Goal: Information Seeking & Learning: Check status

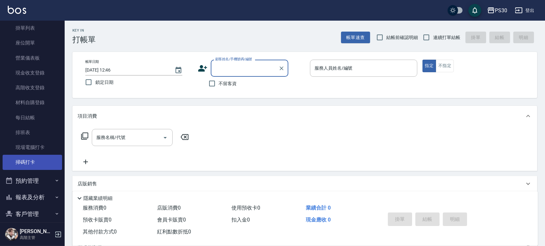
scroll to position [126, 0]
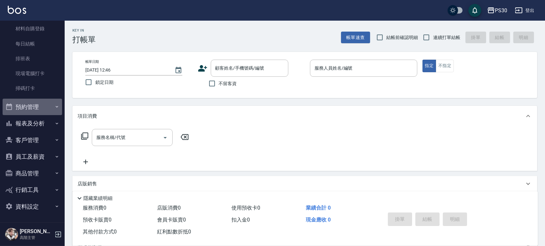
click at [35, 111] on button "預約管理" at bounding box center [32, 107] width 59 height 17
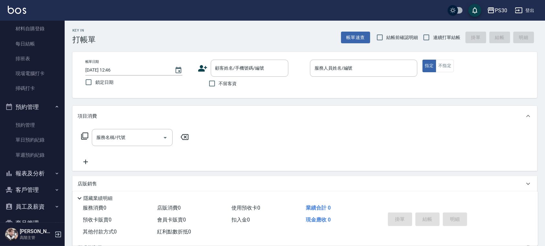
click at [35, 111] on button "預約管理" at bounding box center [32, 107] width 59 height 17
click at [31, 125] on button "報表及分析" at bounding box center [32, 123] width 59 height 17
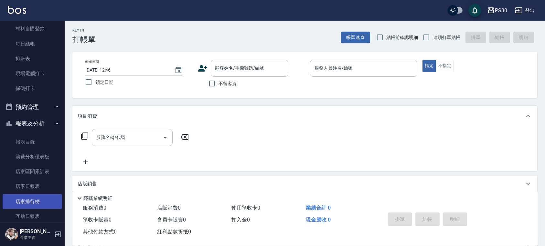
scroll to position [169, 0]
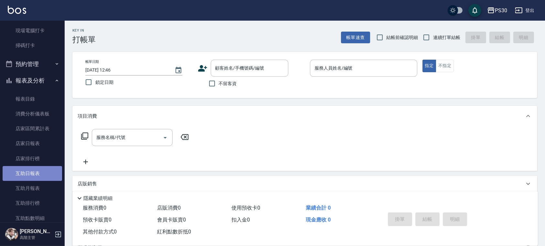
click at [35, 176] on link "互助日報表" at bounding box center [32, 173] width 59 height 15
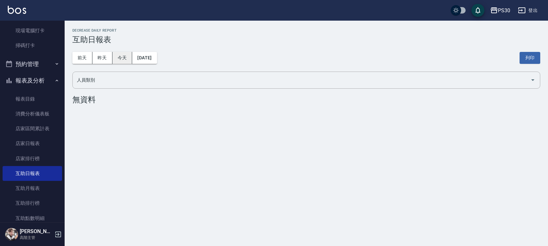
click at [118, 55] on button "今天" at bounding box center [122, 58] width 20 height 12
click at [102, 56] on button "昨天" at bounding box center [102, 58] width 20 height 12
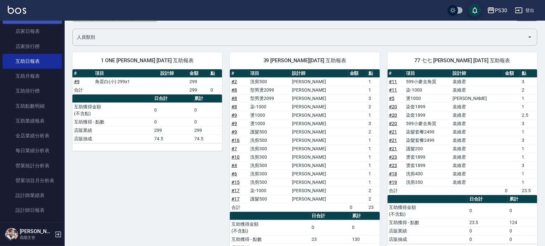
scroll to position [298, 0]
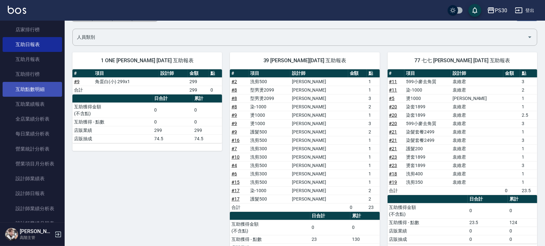
click at [53, 85] on link "互助點數明細" at bounding box center [32, 89] width 59 height 15
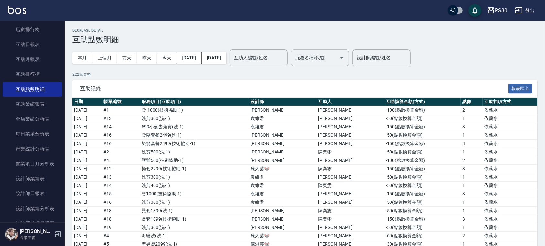
click at [325, 57] on input "服務名稱/代號" at bounding box center [315, 57] width 43 height 11
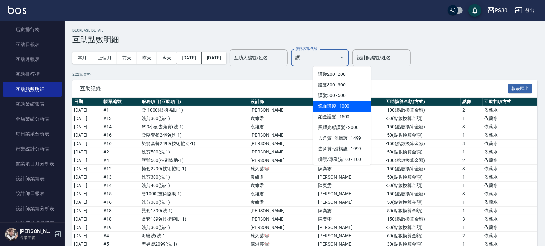
type input "鏡面護髮(406)"
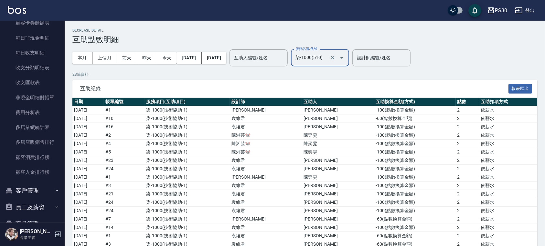
scroll to position [729, 0]
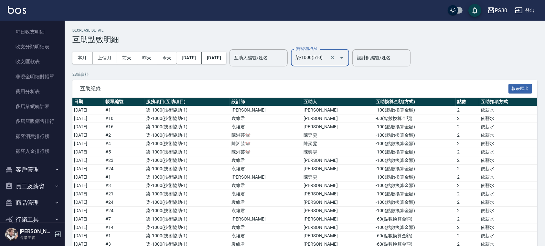
type input "染-1000(510)"
click at [39, 173] on button "客戶管理" at bounding box center [32, 170] width 59 height 17
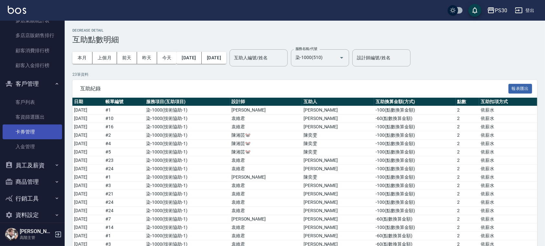
click at [34, 132] on link "卡券管理" at bounding box center [32, 132] width 59 height 15
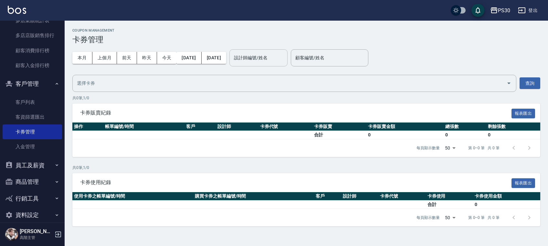
click at [285, 54] on input "設計師編號/姓名" at bounding box center [258, 57] width 52 height 11
type input "王"
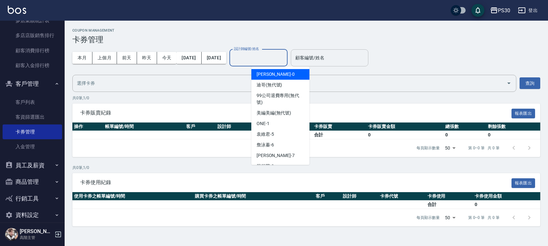
click at [335, 54] on div "顧客編號/姓名 顧客編號/姓名" at bounding box center [330, 57] width 78 height 17
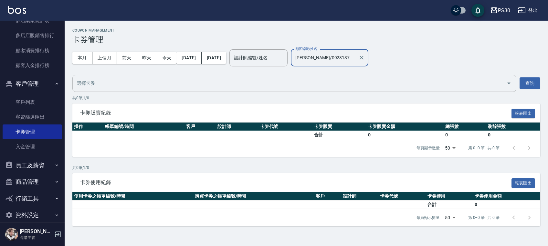
type input "[PERSON_NAME]/0923137568"
click at [500, 86] on input "text" at bounding box center [289, 83] width 428 height 11
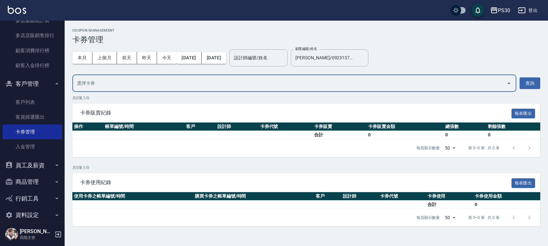
click at [504, 86] on div at bounding box center [509, 83] width 10 height 17
click at [507, 86] on icon "close" at bounding box center [509, 83] width 8 height 8
click at [528, 82] on button "查詢" at bounding box center [529, 84] width 21 height 12
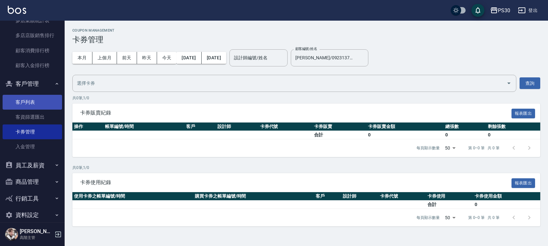
click at [42, 106] on link "客戶列表" at bounding box center [32, 102] width 59 height 15
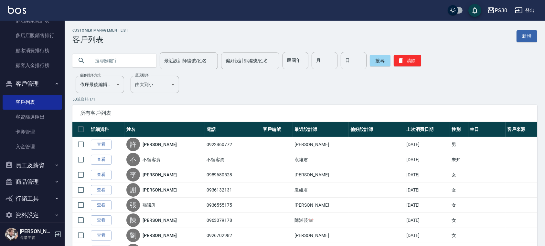
click at [260, 61] on input "偏好設計師編號/姓名" at bounding box center [250, 60] width 52 height 11
type input "王"
click at [132, 56] on input "text" at bounding box center [120, 60] width 61 height 17
type input "[PERSON_NAME]"
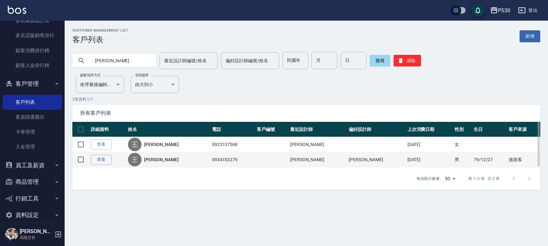
click at [274, 162] on td at bounding box center [271, 159] width 33 height 15
click at [103, 159] on link "查看" at bounding box center [101, 160] width 21 height 10
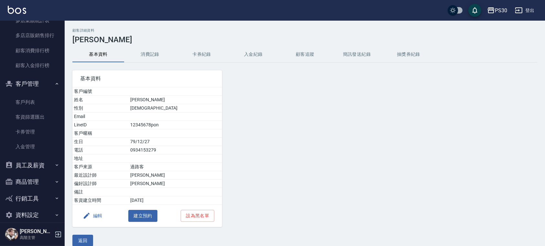
click at [151, 58] on button "消費記錄" at bounding box center [150, 55] width 52 height 16
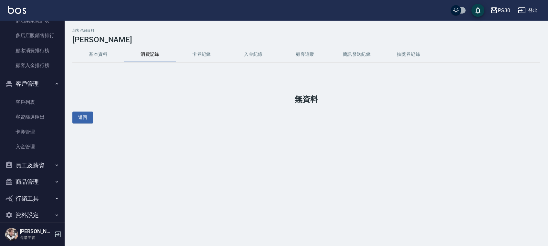
click at [209, 54] on button "卡券紀錄" at bounding box center [202, 55] width 52 height 16
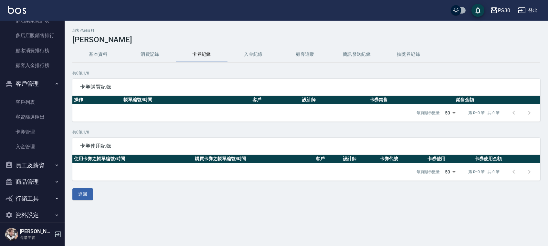
click at [257, 55] on button "入金紀錄" at bounding box center [253, 55] width 52 height 16
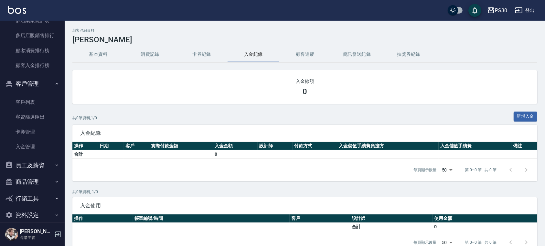
click at [308, 55] on button "顧客追蹤" at bounding box center [305, 55] width 52 height 16
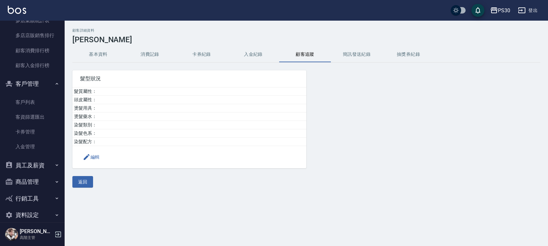
click at [354, 51] on button "簡訊發送紀錄" at bounding box center [357, 55] width 52 height 16
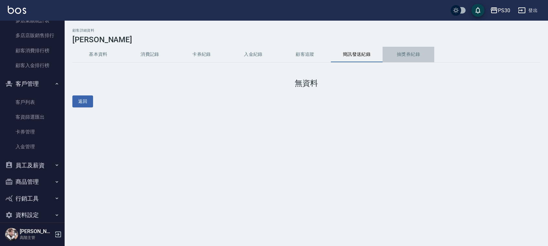
click at [425, 54] on button "抽獎券紀錄" at bounding box center [408, 55] width 52 height 16
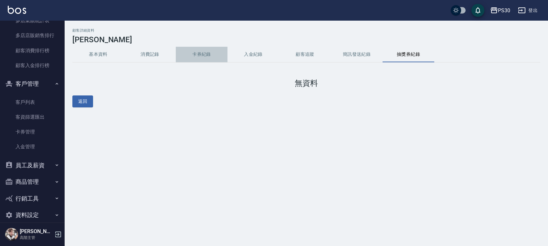
click at [199, 54] on button "卡券紀錄" at bounding box center [202, 55] width 52 height 16
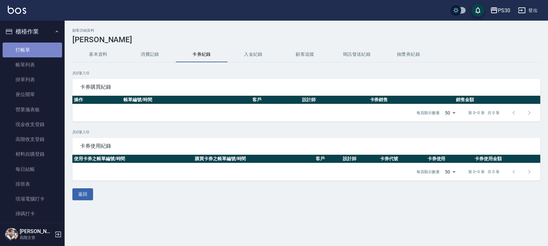
click at [36, 54] on link "打帳單" at bounding box center [32, 50] width 59 height 15
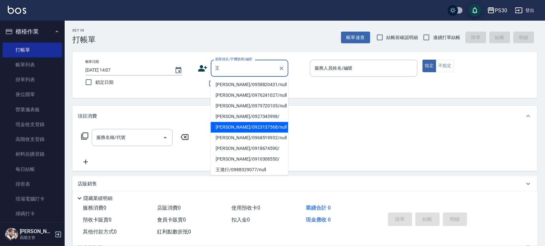
click at [228, 124] on li "[PERSON_NAME]/0923137568/null" at bounding box center [250, 127] width 78 height 11
type input "[PERSON_NAME]/0923137568/null"
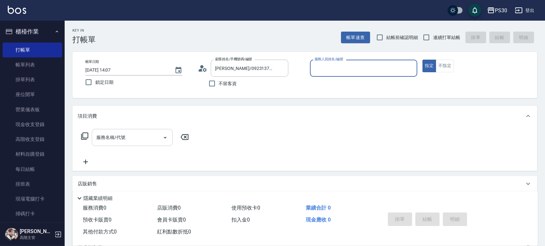
click at [162, 138] on icon "Open" at bounding box center [165, 138] width 8 height 8
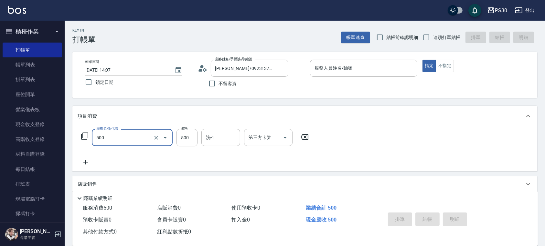
type input "洗剪500(500)"
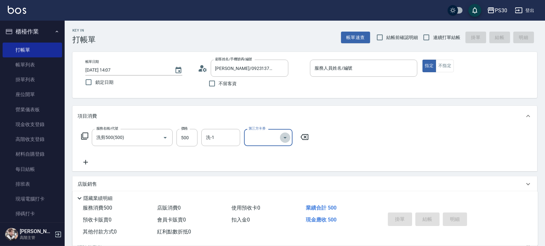
click at [283, 141] on icon "Open" at bounding box center [285, 138] width 8 height 8
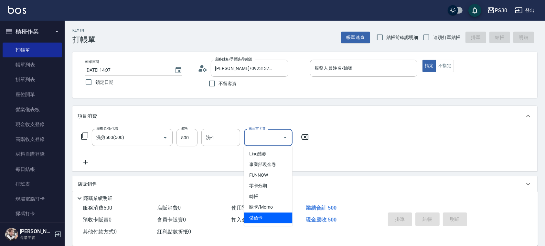
click at [277, 214] on span "儲值卡" at bounding box center [268, 218] width 48 height 11
type input "儲值卡"
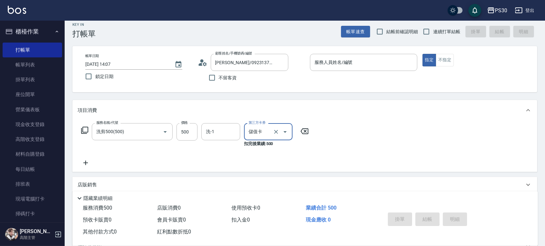
scroll to position [75, 0]
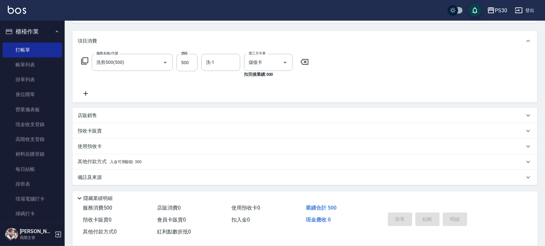
click at [112, 162] on span "入金可用餘額: 300" at bounding box center [126, 162] width 32 height 5
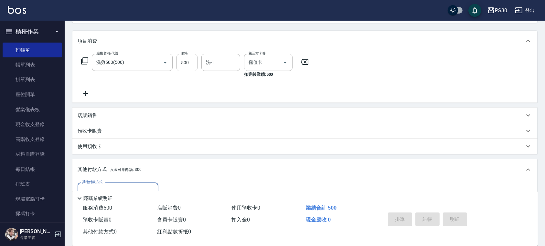
scroll to position [146, 0]
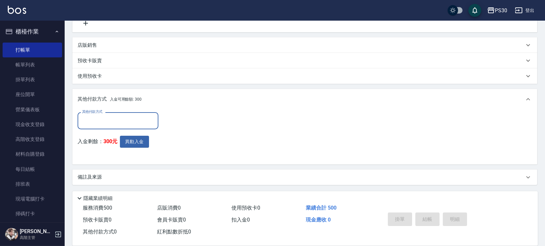
click at [120, 120] on input "其他付款方式" at bounding box center [117, 120] width 75 height 11
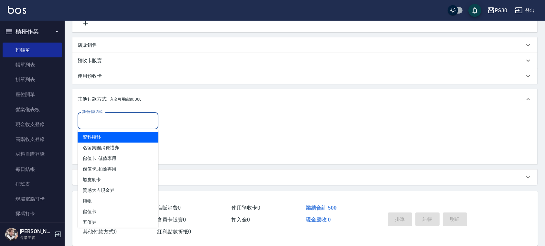
click at [219, 109] on div "其他付款方式 入金可用餘額: 300" at bounding box center [304, 99] width 465 height 21
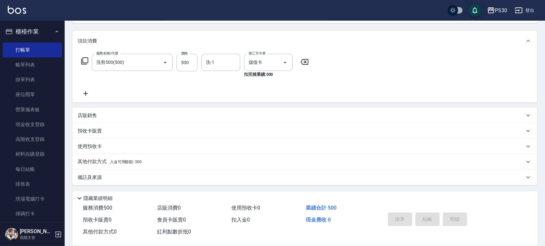
scroll to position [75, 0]
click at [106, 142] on div "使用預收卡" at bounding box center [304, 147] width 465 height 16
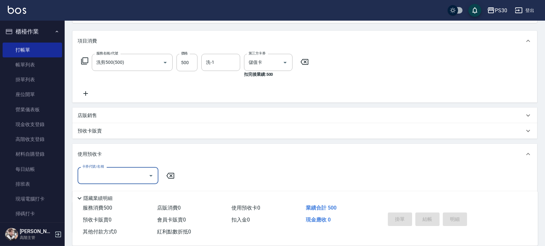
scroll to position [0, 0]
click at [110, 133] on div "預收卡販賣" at bounding box center [301, 131] width 446 height 7
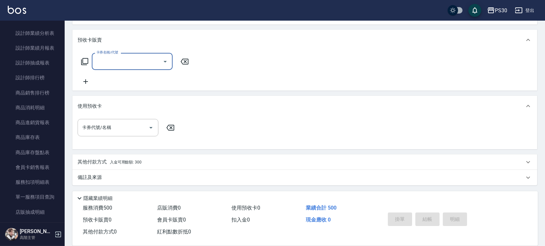
scroll to position [517, 0]
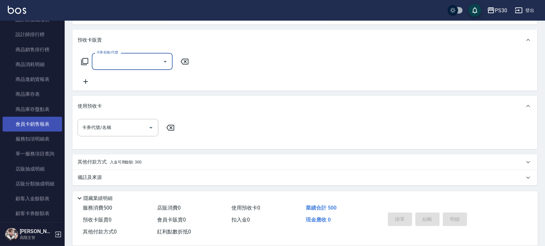
click at [45, 125] on link "會員卡銷售報表" at bounding box center [32, 124] width 59 height 15
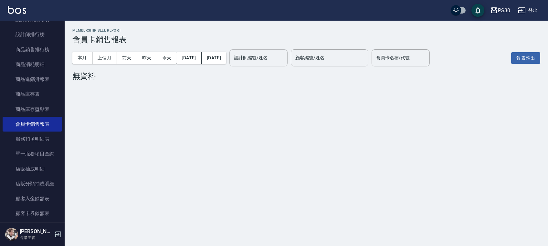
click at [285, 59] on input "設計師編號/姓名" at bounding box center [258, 57] width 52 height 11
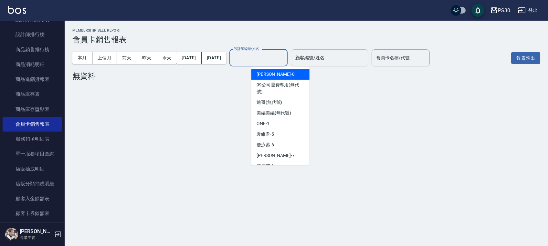
click at [337, 58] on input "顧客編號/姓名" at bounding box center [330, 57] width 72 height 11
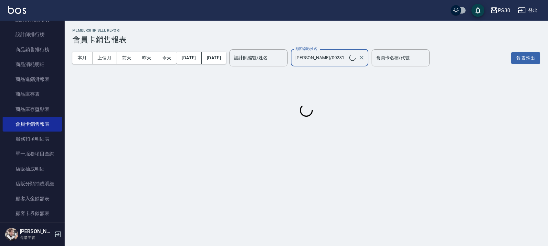
type input "[PERSON_NAME]/0923137568"
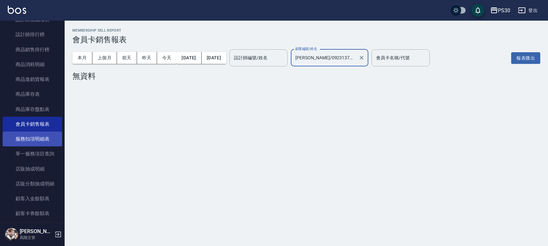
click at [37, 146] on link "服務扣項明細表" at bounding box center [32, 139] width 59 height 15
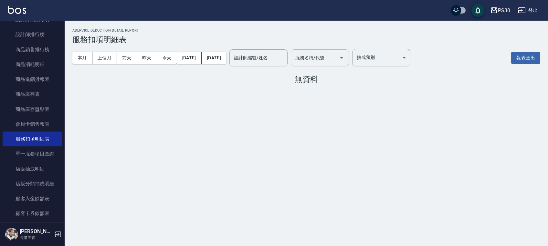
click at [336, 57] on input "服務名稱/代號" at bounding box center [315, 57] width 43 height 11
type input "[PERSON_NAME]"
drag, startPoint x: 348, startPoint y: 57, endPoint x: 284, endPoint y: 63, distance: 63.8
click at [284, 63] on div "本月 上個月 [DATE] [DATE] [DATE] [DATE] [DATE] 設計師編號/姓名 設計師編號/姓名 服務名稱/代號 [PERSON_NAM…" at bounding box center [241, 57] width 338 height 27
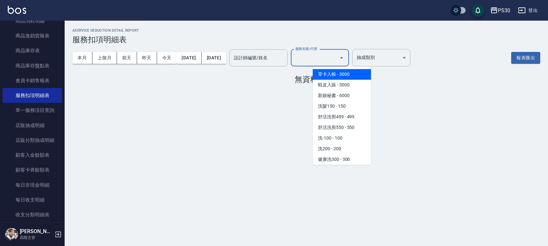
scroll to position [603, 0]
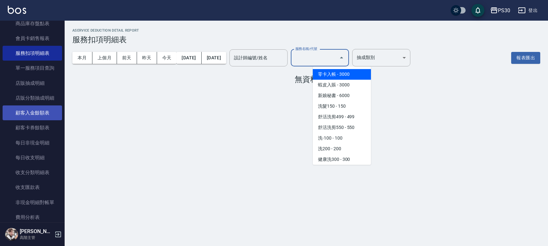
click at [40, 116] on link "顧客入金餘額表" at bounding box center [32, 113] width 59 height 15
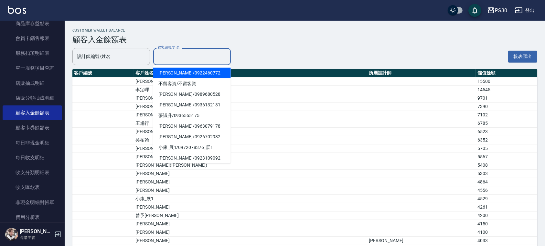
click at [184, 61] on input "顧客編號/姓名" at bounding box center [192, 56] width 72 height 11
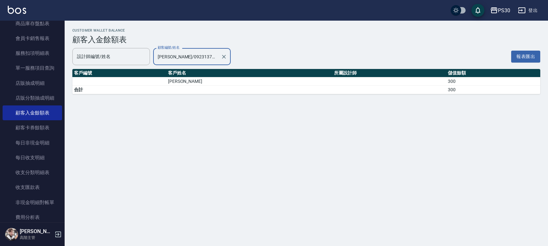
type input "[PERSON_NAME]/0923137568"
click at [181, 124] on div "Customer Wallet Balance 顧客入金餘額表 設計師編號/姓名 設計師編號/姓名 顧客編號/姓名 [PERSON_NAME]/0923137…" at bounding box center [274, 123] width 548 height 246
